Goal: Information Seeking & Learning: Learn about a topic

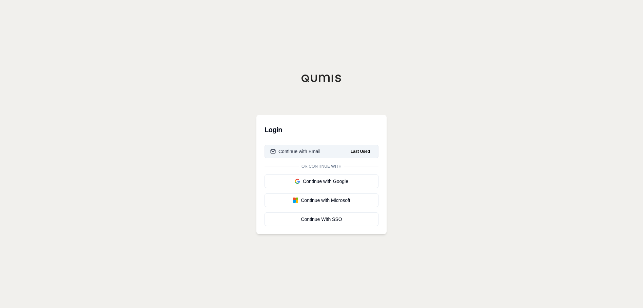
click at [313, 150] on div "Continue with Email" at bounding box center [295, 151] width 50 height 7
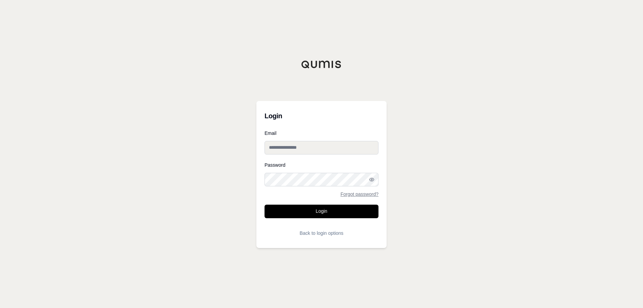
type input "**********"
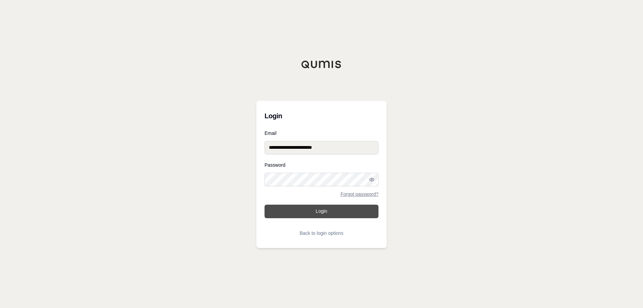
click at [319, 214] on button "Login" at bounding box center [321, 212] width 114 height 14
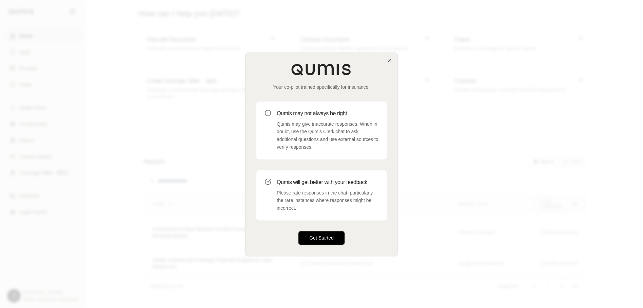
click at [332, 238] on button "Get Started" at bounding box center [321, 238] width 46 height 14
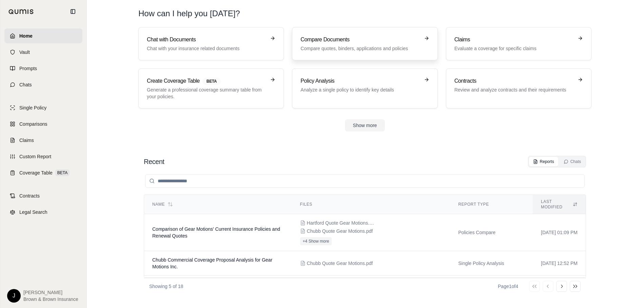
click at [375, 45] on p "Compare quotes, binders, applications and policies" at bounding box center [359, 48] width 119 height 7
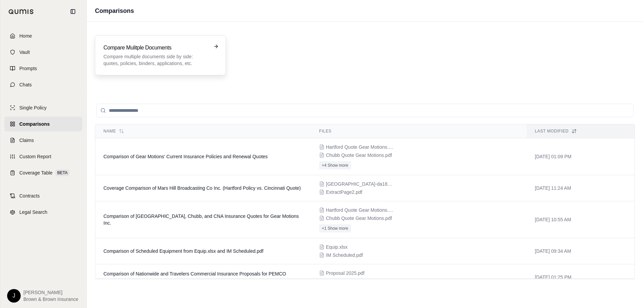
click at [170, 61] on p "Compare multiple documents side by side: quotes, policies, binders, application…" at bounding box center [155, 60] width 104 height 14
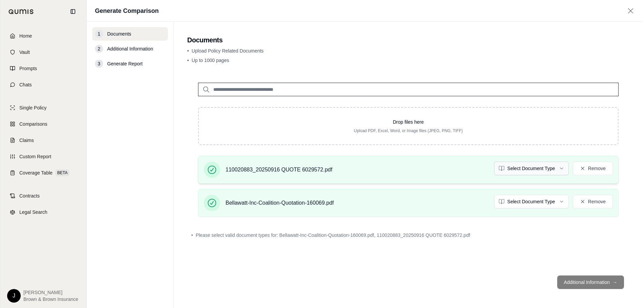
click at [531, 172] on html "Home Vault Prompts Chats Single Policy Comparisons Claims Custom Report Coverag…" at bounding box center [321, 154] width 643 height 308
click at [534, 204] on html "Home Vault Prompts Chats Single Policy Comparisons Claims Custom Report Coverag…" at bounding box center [321, 154] width 643 height 308
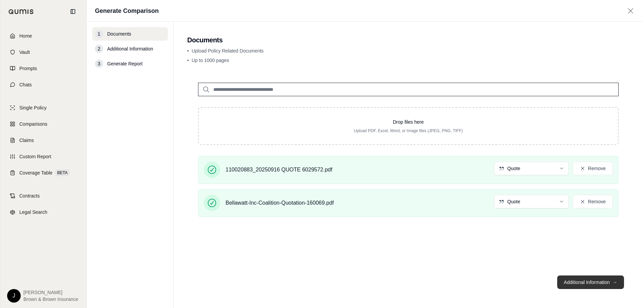
click at [578, 282] on button "Additional Information →" at bounding box center [590, 283] width 67 height 14
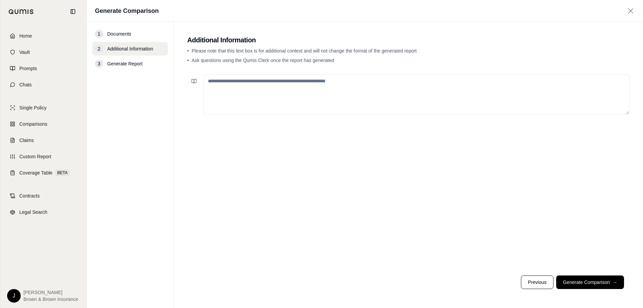
click at [281, 86] on textarea at bounding box center [416, 95] width 426 height 40
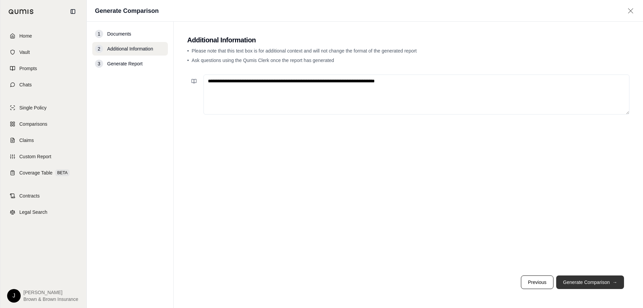
type textarea "**********"
click at [601, 280] on button "Generate Comparison →" at bounding box center [590, 283] width 68 height 14
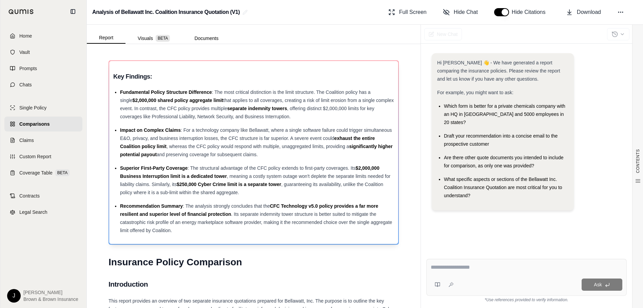
drag, startPoint x: 338, startPoint y: 66, endPoint x: 332, endPoint y: 67, distance: 6.5
click at [338, 66] on div "Key Findings: Fundamental Policy Structure Difference : The most critical disti…" at bounding box center [253, 152] width 289 height 183
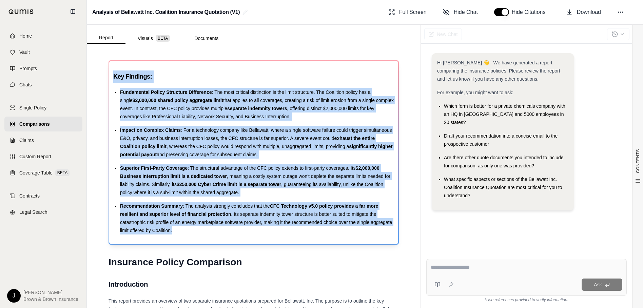
drag, startPoint x: 115, startPoint y: 75, endPoint x: 293, endPoint y: 234, distance: 238.2
click at [293, 234] on div "Key Findings: Fundamental Policy Structure Difference : The most critical disti…" at bounding box center [253, 153] width 281 height 164
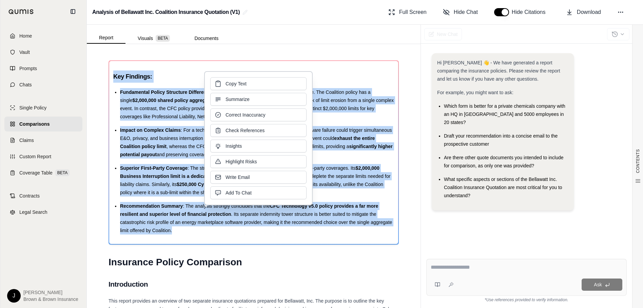
copy div "Key Findings: Fundamental Policy Structure Difference : The most critical disti…"
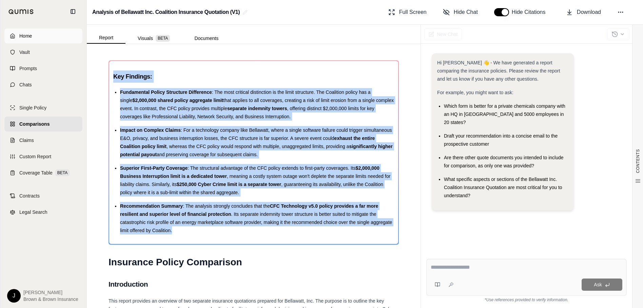
click at [40, 37] on link "Home" at bounding box center [43, 35] width 78 height 15
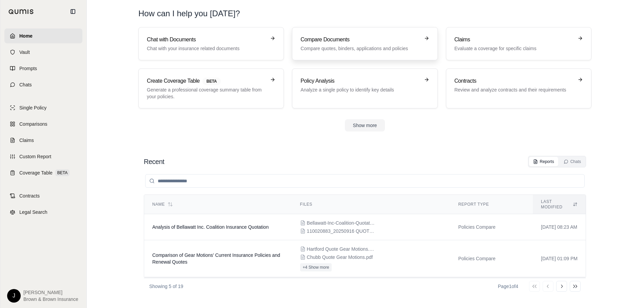
click at [331, 53] on link "Compare Documents Compare quotes, binders, applications and policies" at bounding box center [364, 43] width 145 height 33
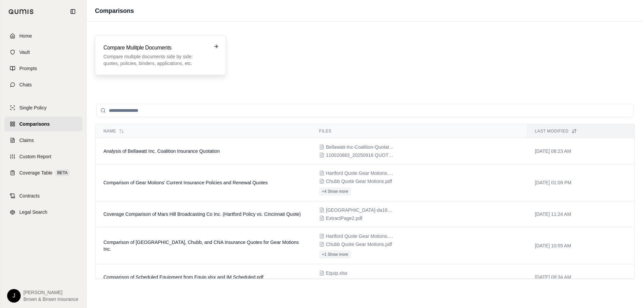
click at [126, 64] on p "Compare multiple documents side by side: quotes, policies, binders, application…" at bounding box center [155, 60] width 104 height 14
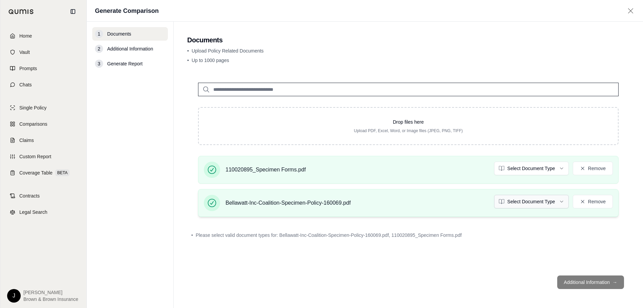
click at [536, 200] on html "Home Vault Prompts Chats Single Policy Comparisons Claims Custom Report Coverag…" at bounding box center [321, 154] width 643 height 308
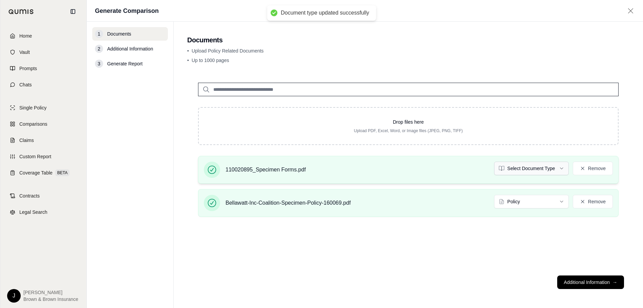
click at [536, 171] on html "Document type updated successfully Home Vault Prompts Chats Single Policy Compa…" at bounding box center [321, 154] width 643 height 308
click at [581, 282] on button "Additional Information →" at bounding box center [590, 283] width 67 height 14
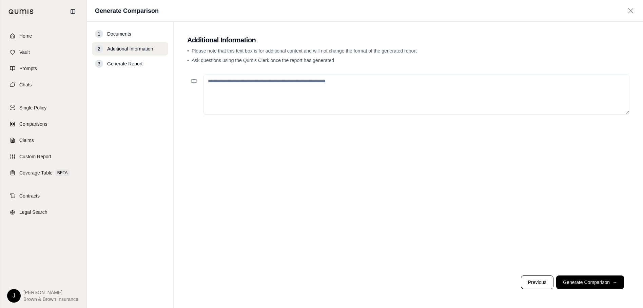
click at [318, 84] on textarea at bounding box center [416, 95] width 426 height 40
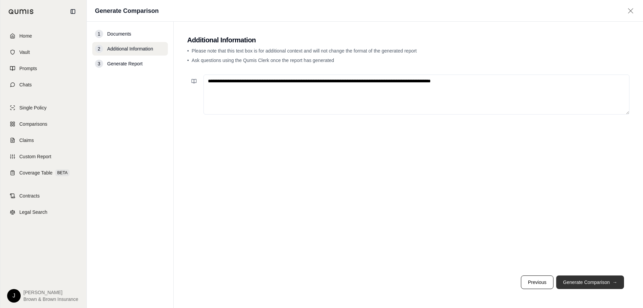
type textarea "**********"
click at [576, 282] on button "Generate Comparison →" at bounding box center [590, 283] width 68 height 14
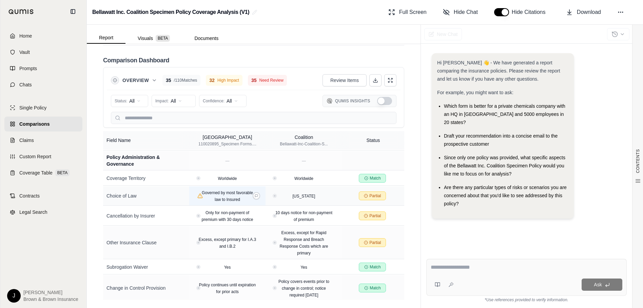
scroll to position [1747, 0]
click at [446, 264] on textarea at bounding box center [527, 267] width 192 height 8
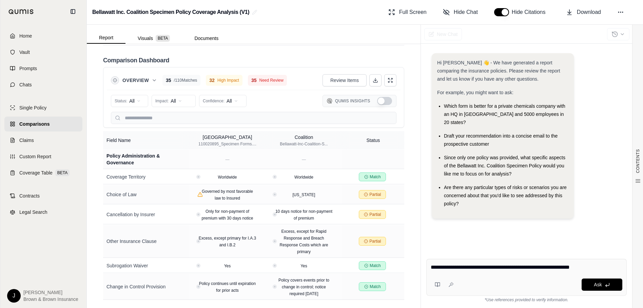
type textarea "**********"
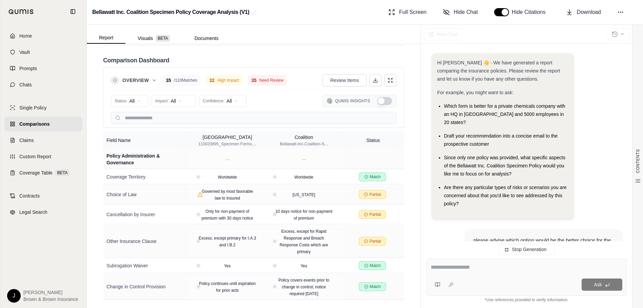
scroll to position [55, 0]
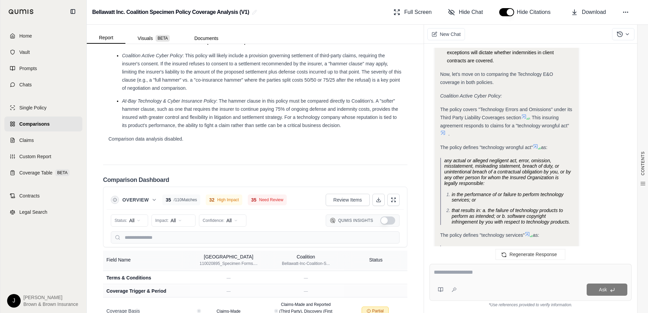
scroll to position [1405, 0]
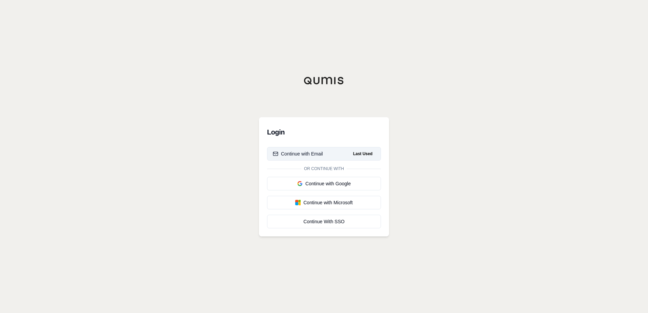
click at [319, 153] on div "Continue with Email" at bounding box center [298, 154] width 50 height 7
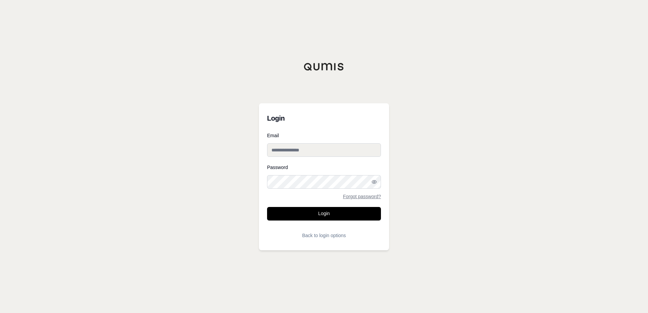
type input "**********"
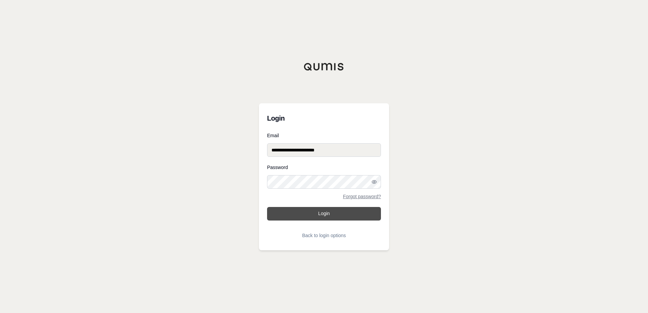
click at [324, 215] on button "Login" at bounding box center [324, 214] width 114 height 14
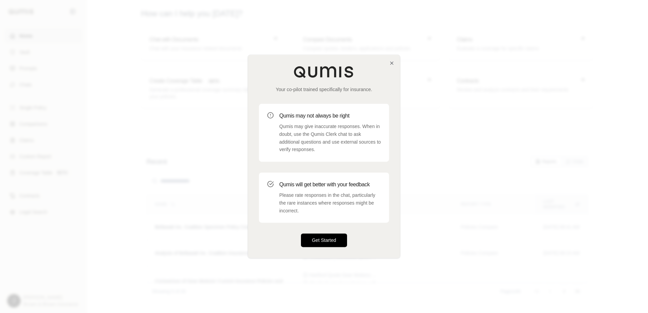
click at [311, 236] on button "Get Started" at bounding box center [324, 241] width 46 height 14
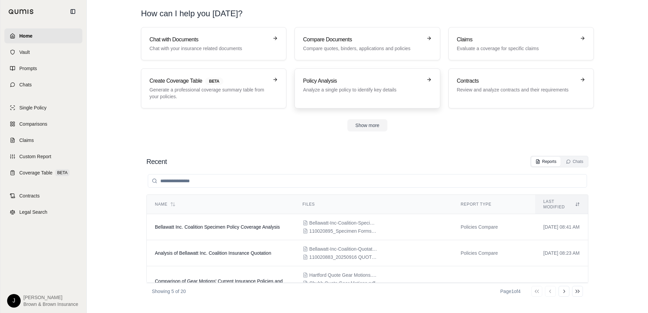
click at [369, 89] on p "Analyze a single policy to identify key details" at bounding box center [362, 89] width 119 height 7
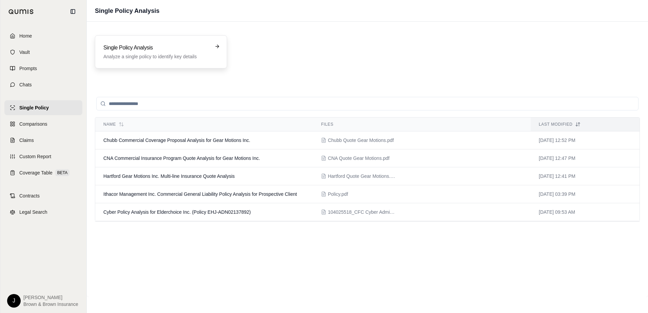
click at [188, 50] on h3 "Single Policy Analysis" at bounding box center [156, 48] width 106 height 8
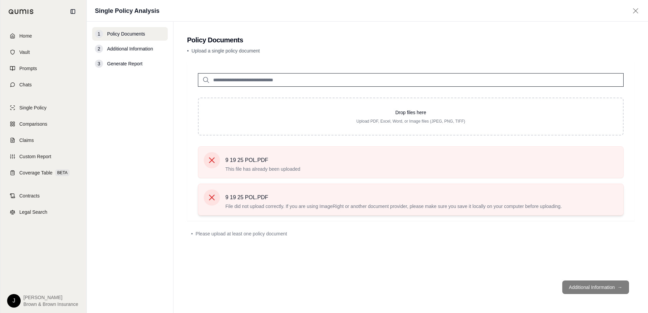
click at [209, 197] on icon at bounding box center [211, 197] width 9 height 9
click at [209, 159] on icon at bounding box center [211, 160] width 9 height 9
click at [213, 161] on icon at bounding box center [212, 161] width 6 height 6
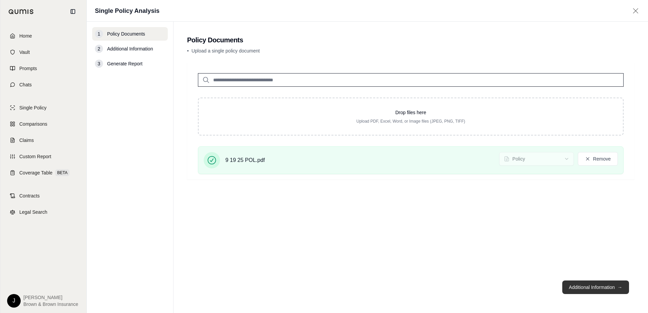
click at [578, 288] on button "Additional Information →" at bounding box center [595, 288] width 67 height 14
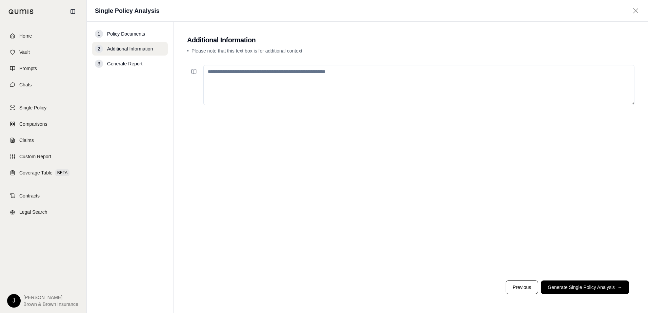
click at [218, 63] on div at bounding box center [411, 168] width 448 height 213
click at [217, 69] on textarea at bounding box center [418, 85] width 431 height 40
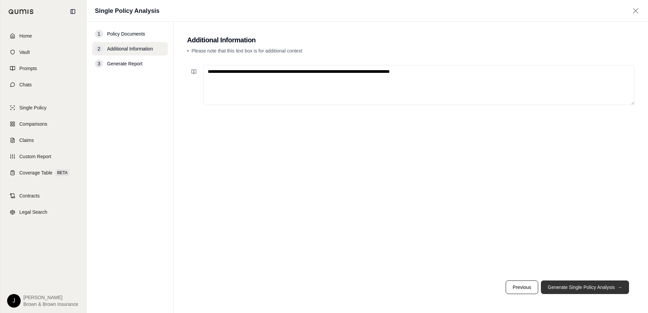
type textarea "**********"
click at [553, 287] on button "Generate Single Policy Analysis →" at bounding box center [585, 288] width 88 height 14
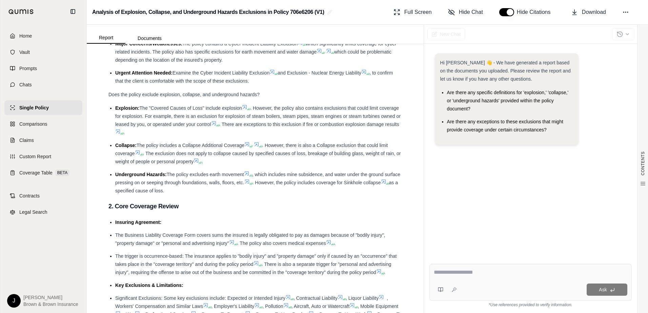
scroll to position [68, 0]
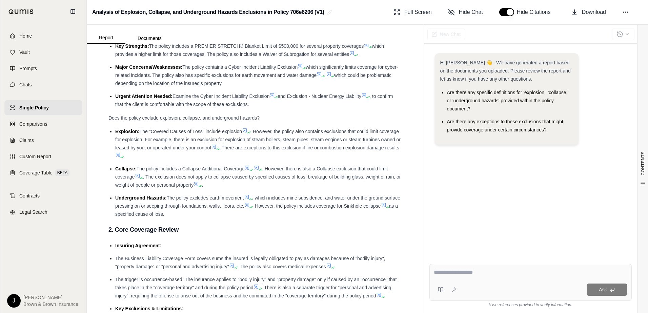
drag, startPoint x: 208, startPoint y: 217, endPoint x: 111, endPoint y: 131, distance: 129.2
click at [111, 131] on ul "Explosion: The "Covered Causes of Loss" include explosion . However, the policy…" at bounding box center [255, 172] width 294 height 91
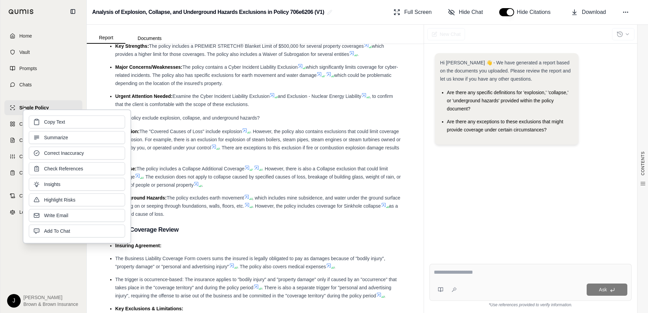
copy ul "Explosion: The "Covered Causes of Loss" include explosion . However, the policy…"
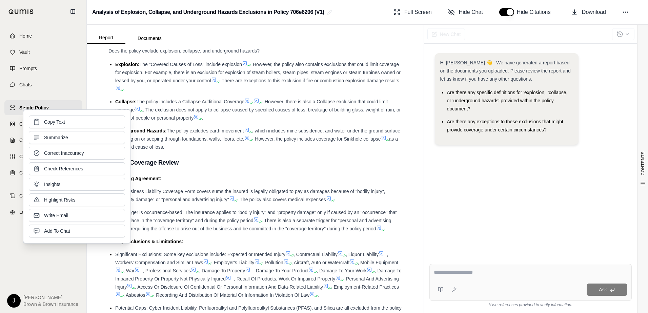
scroll to position [136, 0]
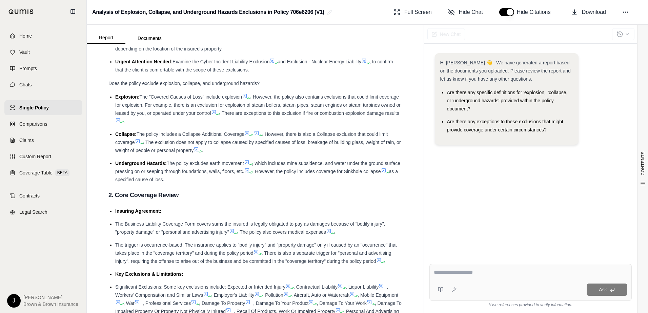
scroll to position [102, 0]
click at [247, 97] on icon at bounding box center [245, 97] width 4 height 4
click at [247, 95] on icon at bounding box center [245, 97] width 4 height 4
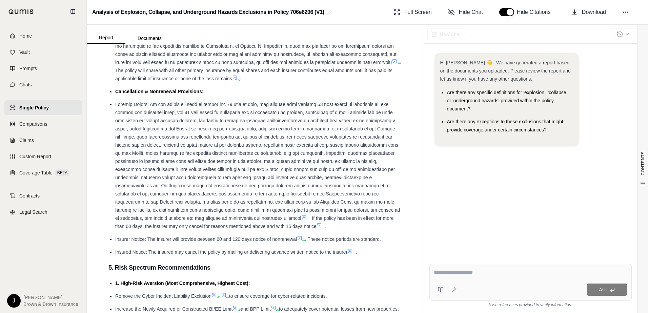
scroll to position [1458, 0]
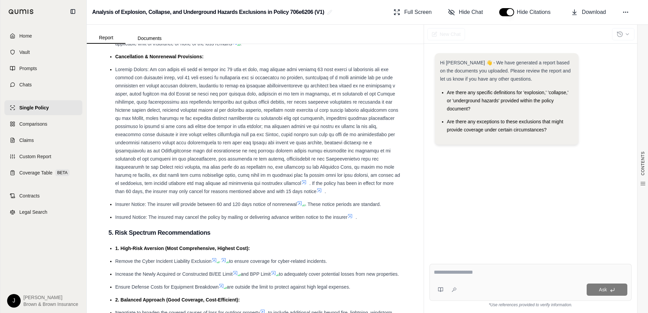
click at [494, 271] on textarea at bounding box center [531, 273] width 194 height 8
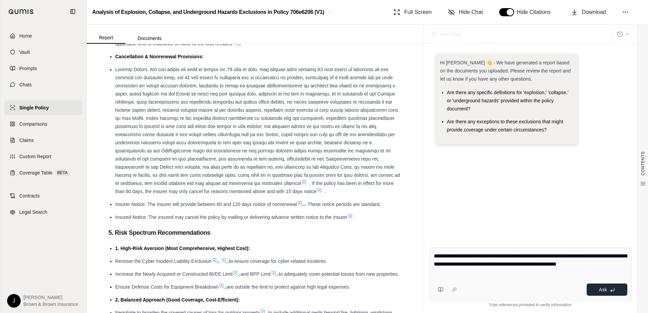
type textarea "**********"
click at [599, 289] on span "Ask" at bounding box center [603, 289] width 8 height 5
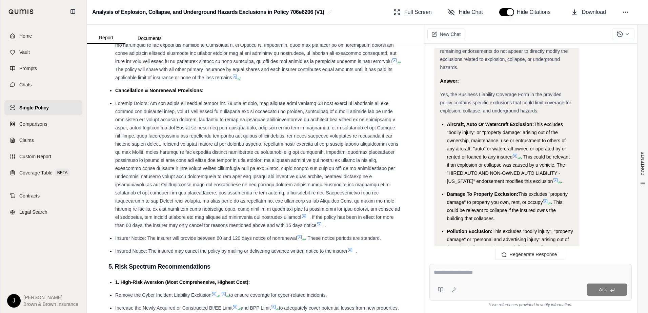
scroll to position [1560, 0]
